Goal: Transaction & Acquisition: Download file/media

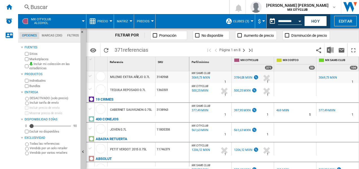
scroll to position [54, 0]
click at [45, 37] on md-tab-item "Marcas (200)" at bounding box center [51, 35] width 25 height 7
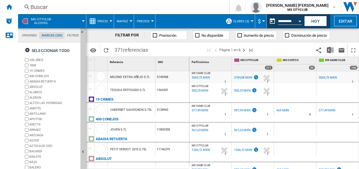
scroll to position [22, 0]
click at [70, 36] on md-tab-item "Filtros" at bounding box center [73, 35] width 17 height 7
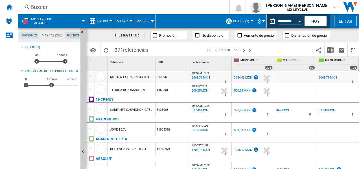
click at [27, 36] on md-tab-item "Opciones" at bounding box center [29, 35] width 20 height 7
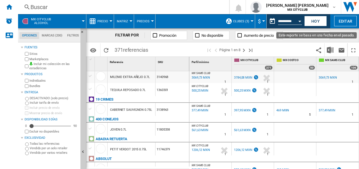
click at [300, 21] on div "Open calendar" at bounding box center [299, 21] width 3 height 1
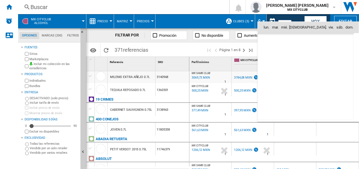
scroll to position [2615, 0]
click at [270, 82] on span "1" at bounding box center [268, 85] width 12 height 12
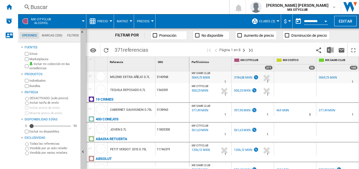
type input "**********"
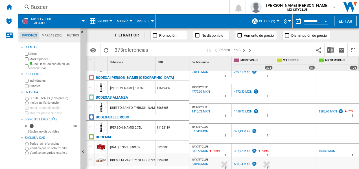
click at [129, 36] on div "FILTRAR POR" at bounding box center [130, 35] width 30 height 6
click at [73, 36] on md-tab-item "Filtros" at bounding box center [73, 35] width 17 height 7
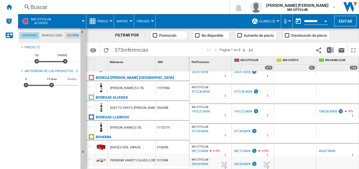
click at [29, 35] on md-tab-item "Opciones" at bounding box center [29, 35] width 20 height 7
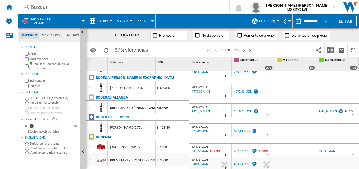
click at [79, 21] on span at bounding box center [71, 21] width 24 height 14
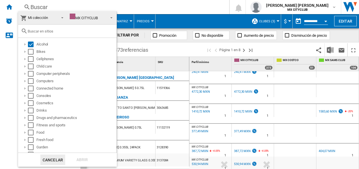
click at [179, 21] on md-backdrop at bounding box center [179, 84] width 359 height 169
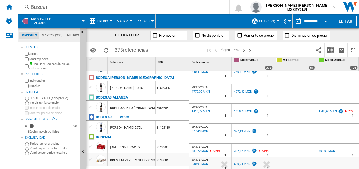
click at [276, 21] on div at bounding box center [277, 20] width 3 height 1
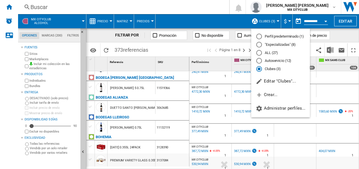
click at [269, 59] on md-radio-button "Autoservicio (12)" at bounding box center [280, 60] width 49 height 5
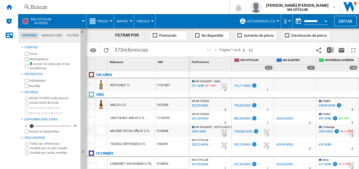
click at [56, 37] on md-tab-item "Marcas (200)" at bounding box center [51, 35] width 25 height 7
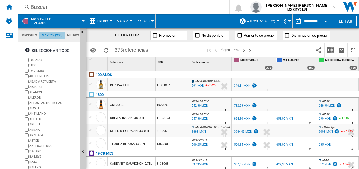
scroll to position [22, 0]
click at [56, 37] on md-tab-item "Marcas (200)" at bounding box center [51, 35] width 25 height 7
click at [130, 22] on md-menu "Matriz Matriz Clasificación" at bounding box center [124, 21] width 20 height 14
click at [130, 21] on div at bounding box center [130, 20] width 3 height 1
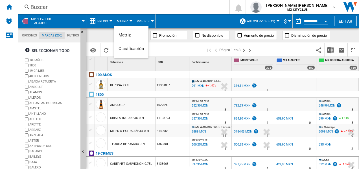
click at [346, 25] on md-backdrop at bounding box center [179, 84] width 359 height 169
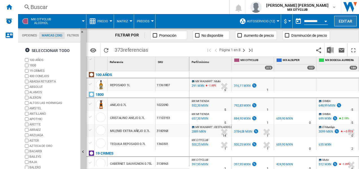
click at [344, 24] on button "Editar" at bounding box center [345, 21] width 23 height 10
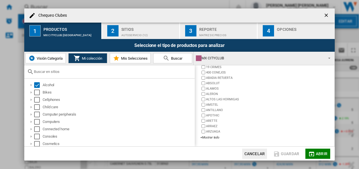
scroll to position [0, 0]
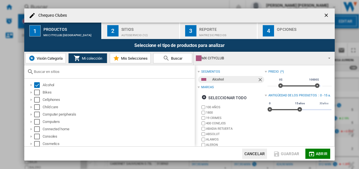
click at [44, 61] on button "Visión Categoría" at bounding box center [45, 58] width 40 height 10
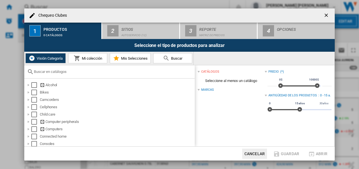
click at [91, 57] on span "Mi colección" at bounding box center [91, 58] width 22 height 4
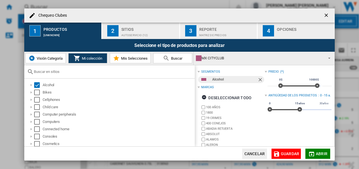
click at [149, 34] on div "Autoservicio (12)" at bounding box center [149, 34] width 56 height 6
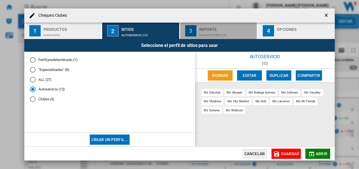
click at [209, 30] on div "Reporte" at bounding box center [227, 28] width 56 height 6
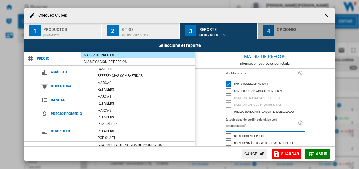
click at [279, 31] on div "button" at bounding box center [305, 34] width 56 height 6
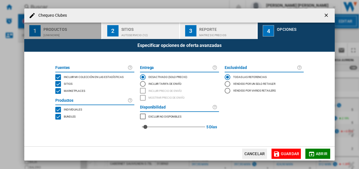
click at [48, 29] on div "Productos" at bounding box center [71, 28] width 56 height 6
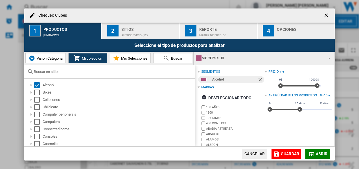
click at [256, 155] on button "Cancelar" at bounding box center [254, 153] width 25 height 10
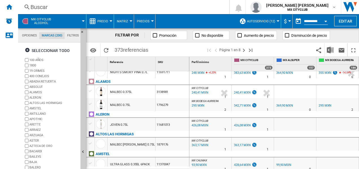
scroll to position [148, 0]
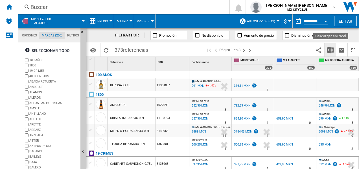
click at [329, 51] on img "Descargar en Excel" at bounding box center [330, 50] width 7 height 7
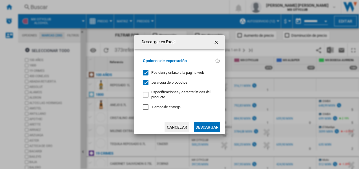
click at [200, 129] on button "Descargar" at bounding box center [207, 127] width 26 height 10
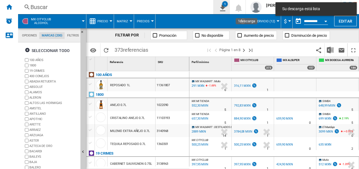
click at [225, 9] on ng-md-icon "1\a descarga" at bounding box center [221, 7] width 7 height 7
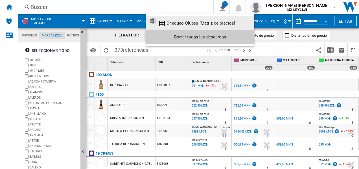
click at [204, 25] on div "Chequeo Clubes [Matriz de precios]" at bounding box center [200, 23] width 69 height 5
